Goal: Communication & Community: Participate in discussion

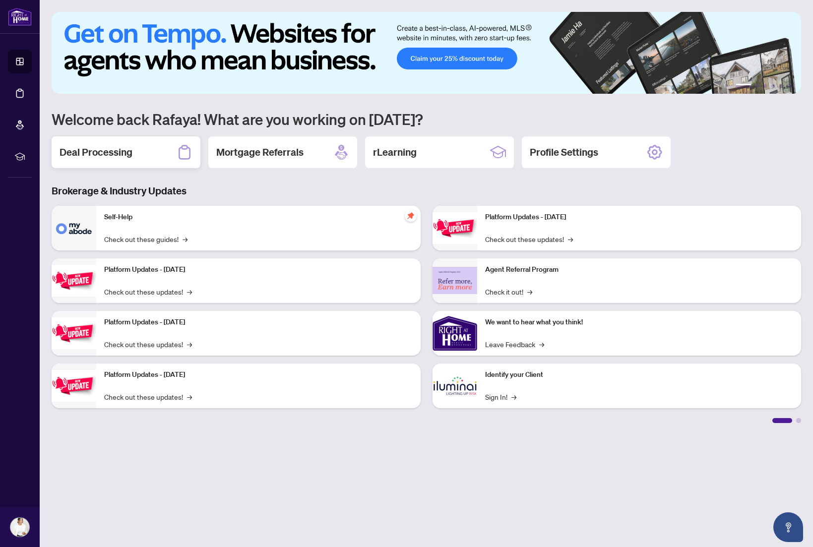
click at [114, 160] on div "Deal Processing" at bounding box center [126, 152] width 149 height 32
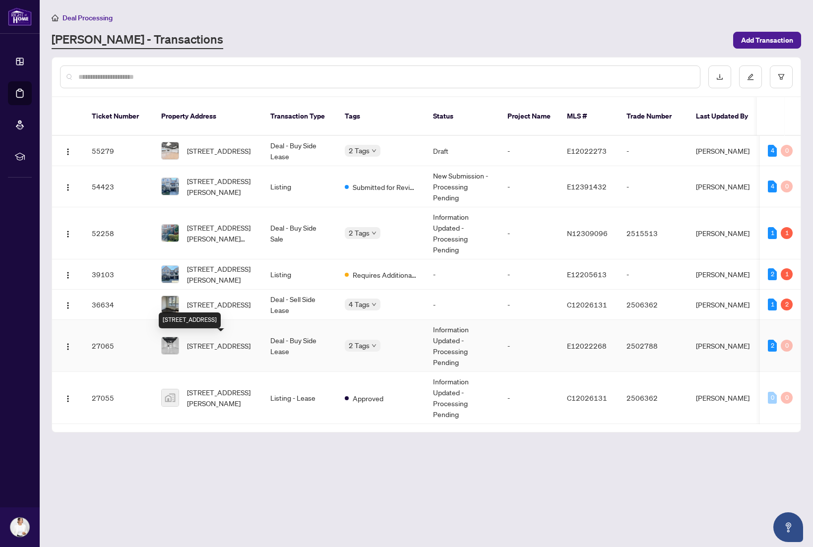
click at [247, 351] on span "[STREET_ADDRESS]" at bounding box center [218, 345] width 63 height 11
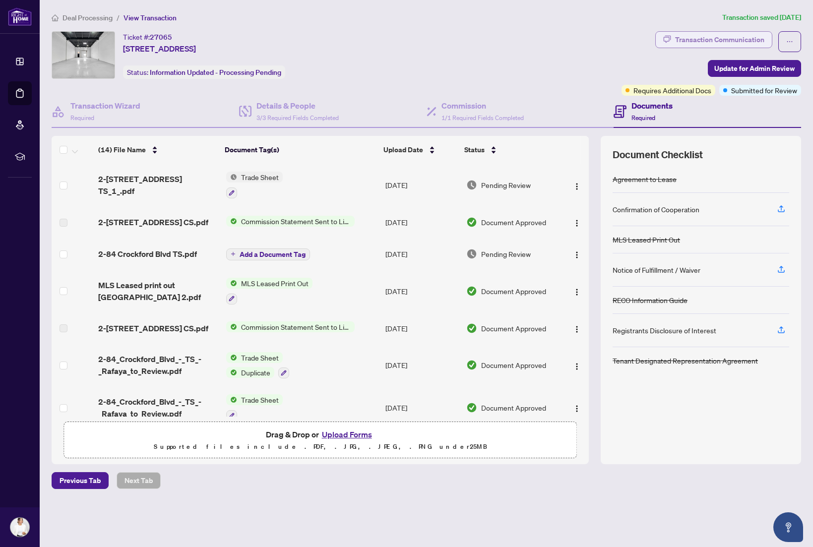
click at [726, 38] on div "Transaction Communication" at bounding box center [719, 40] width 89 height 16
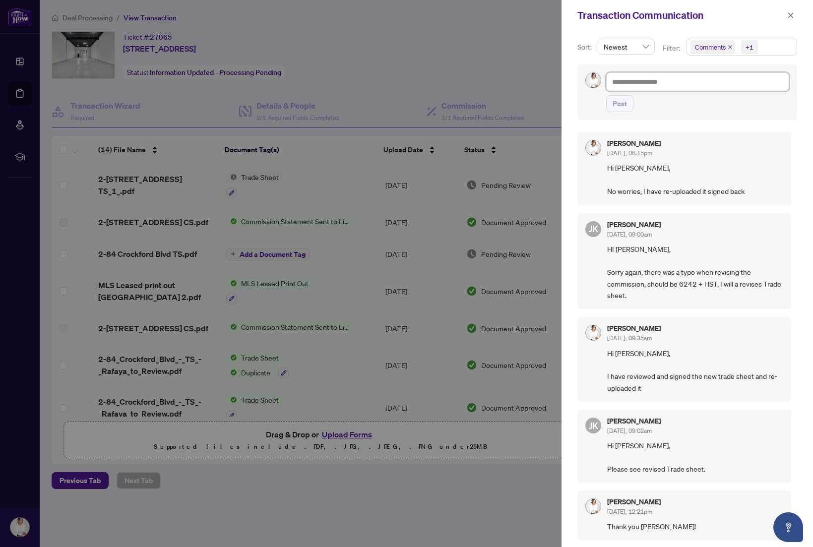
click at [697, 86] on textarea at bounding box center [697, 81] width 183 height 19
drag, startPoint x: 497, startPoint y: 48, endPoint x: 480, endPoint y: 47, distance: 17.4
click at [496, 48] on div at bounding box center [406, 273] width 813 height 547
